Goal: Task Accomplishment & Management: Complete application form

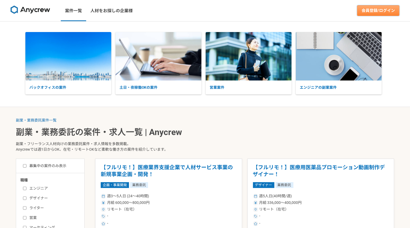
click at [378, 6] on link "会員登録/ログイン" at bounding box center [379, 10] width 42 height 11
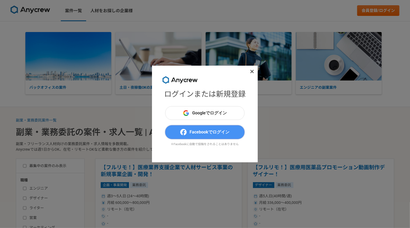
click at [212, 129] on span "Facebookでログイン" at bounding box center [210, 132] width 40 height 6
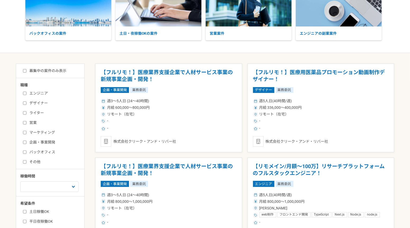
scroll to position [54, 0]
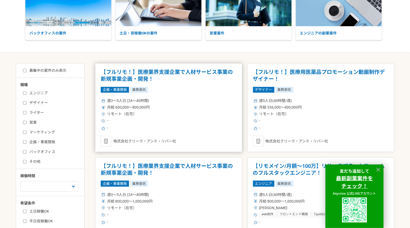
click at [159, 74] on h1 "【フルリモ！】医療業界支援企業で人材サービス事業の新規事業企画・開発！" at bounding box center [169, 75] width 136 height 13
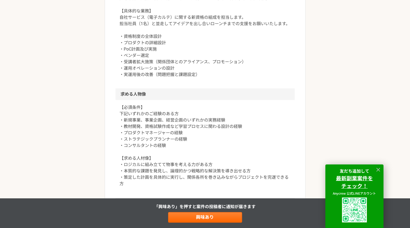
scroll to position [197, 0]
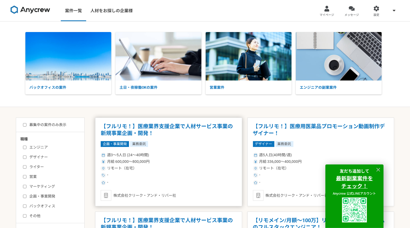
click at [200, 147] on div "企画・事業開発 業務委託" at bounding box center [169, 144] width 136 height 6
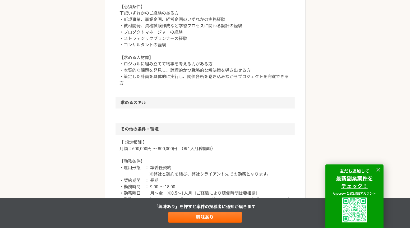
scroll to position [353, 0]
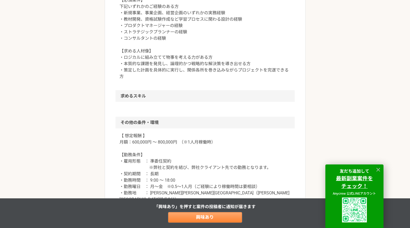
click at [206, 212] on link "興味あり" at bounding box center [205, 217] width 74 height 11
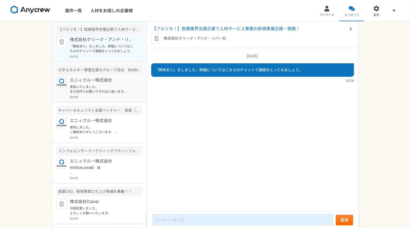
click at [91, 93] on p "承知いたしました。 また別件でお願いできればと思います。 引き続きよろしくお願いいたします。" at bounding box center [102, 89] width 65 height 10
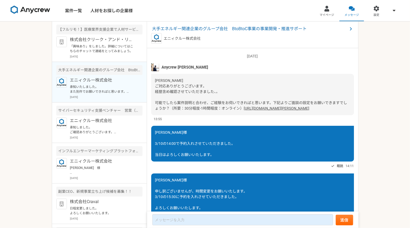
scroll to position [399, 0]
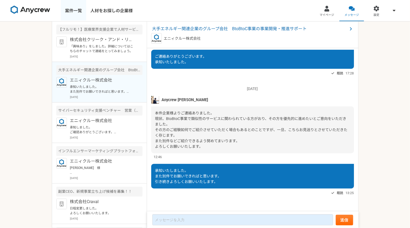
click at [75, 9] on link "案件一覧" at bounding box center [73, 10] width 25 height 21
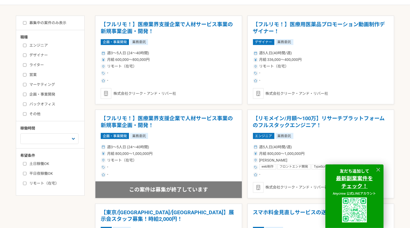
scroll to position [104, 0]
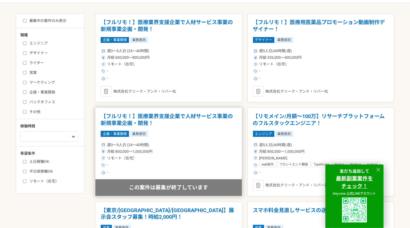
click at [182, 126] on h1 "【フルリモ！】医療業界支援企業で人材サービス事業の新規事業企画・開発！" at bounding box center [169, 119] width 136 height 13
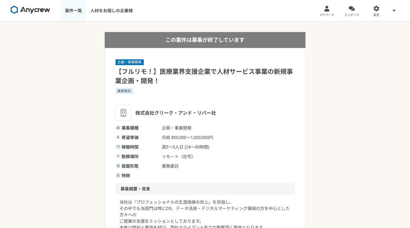
click at [67, 11] on link "案件一覧" at bounding box center [73, 10] width 25 height 21
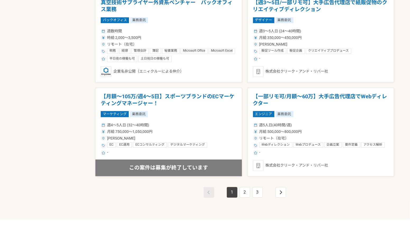
scroll to position [915, 0]
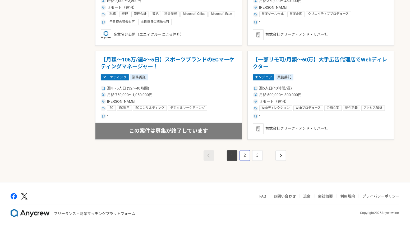
click at [246, 153] on link "2" at bounding box center [245, 155] width 11 height 11
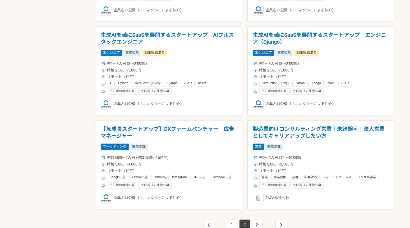
scroll to position [915, 0]
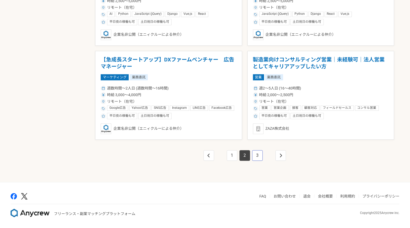
click at [256, 156] on link "3" at bounding box center [257, 155] width 11 height 11
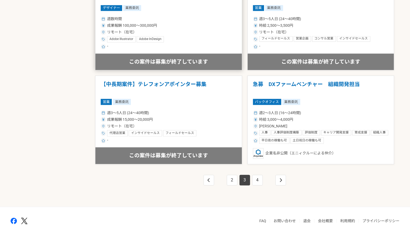
scroll to position [915, 0]
